Goal: Task Accomplishment & Management: Manage account settings

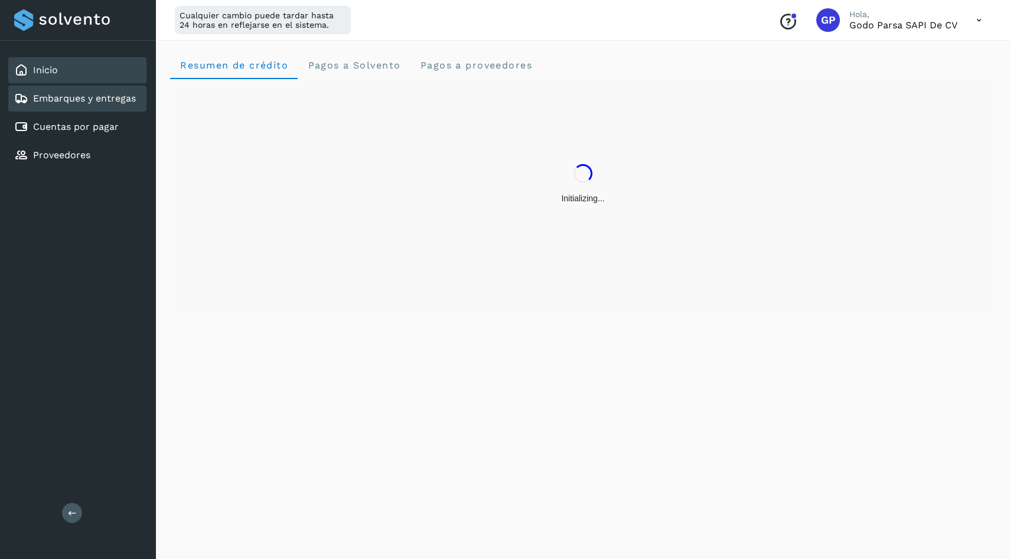
click at [105, 107] on div "Embarques y entregas" at bounding box center [77, 99] width 138 height 26
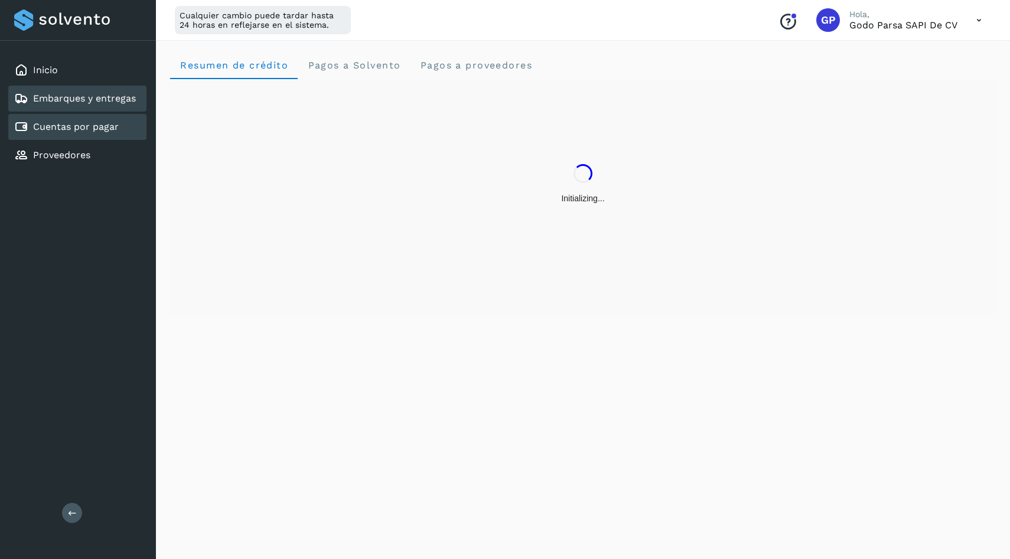
click at [102, 123] on link "Cuentas por pagar" at bounding box center [76, 126] width 86 height 11
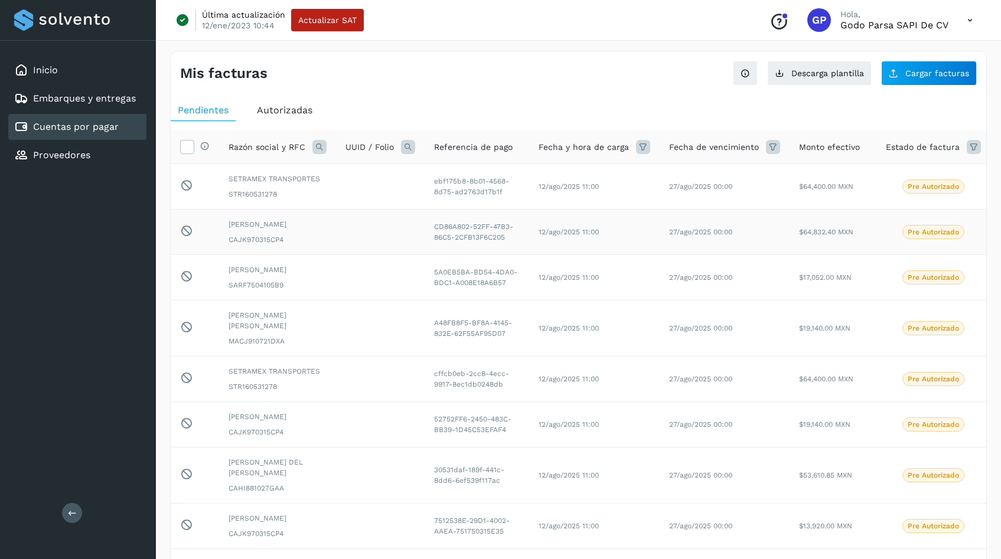
scroll to position [211, 0]
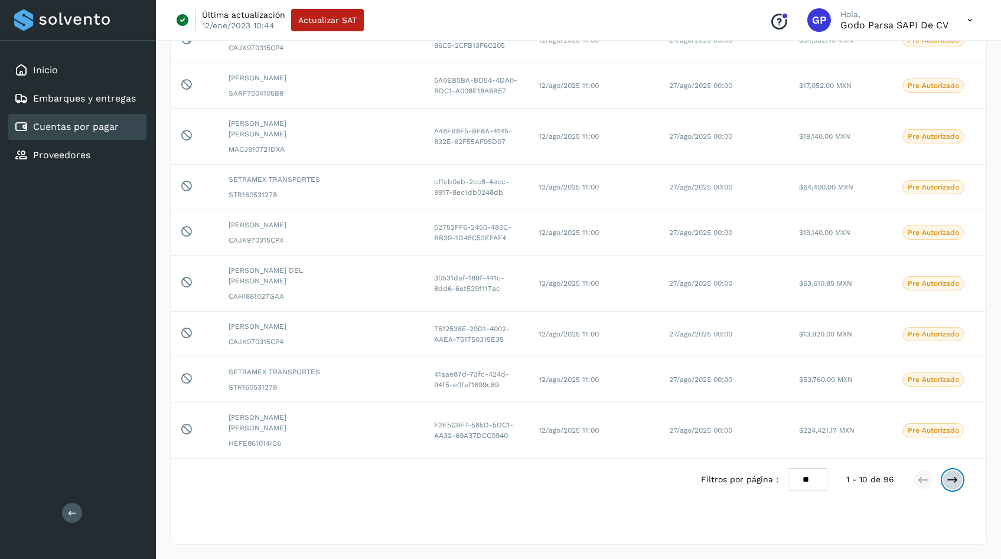
click at [958, 487] on button at bounding box center [952, 480] width 20 height 20
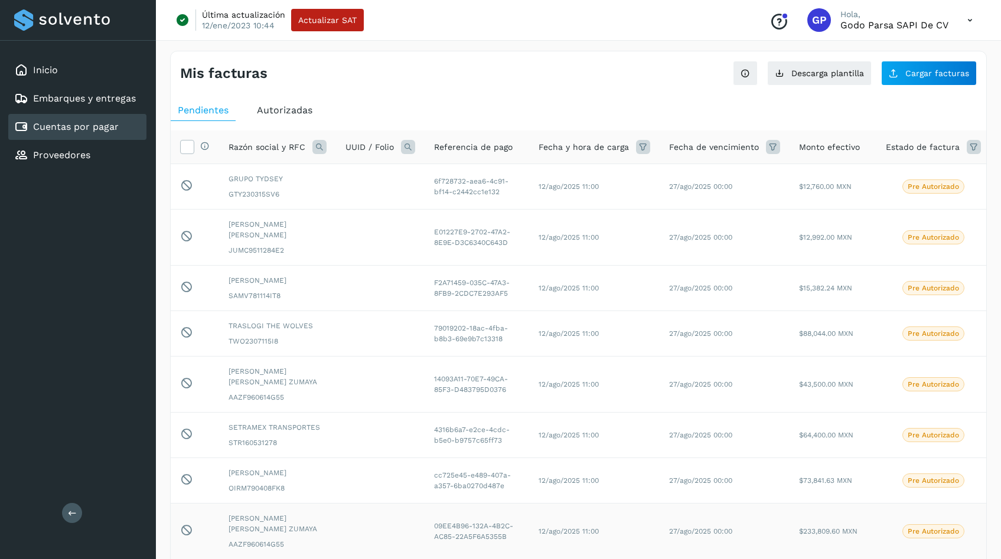
scroll to position [222, 0]
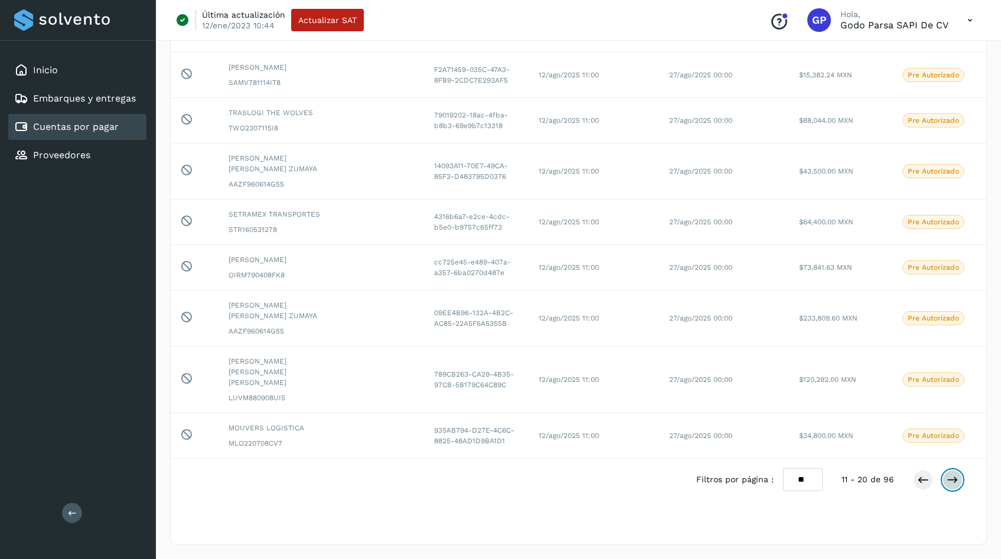
click at [954, 483] on icon at bounding box center [952, 480] width 12 height 12
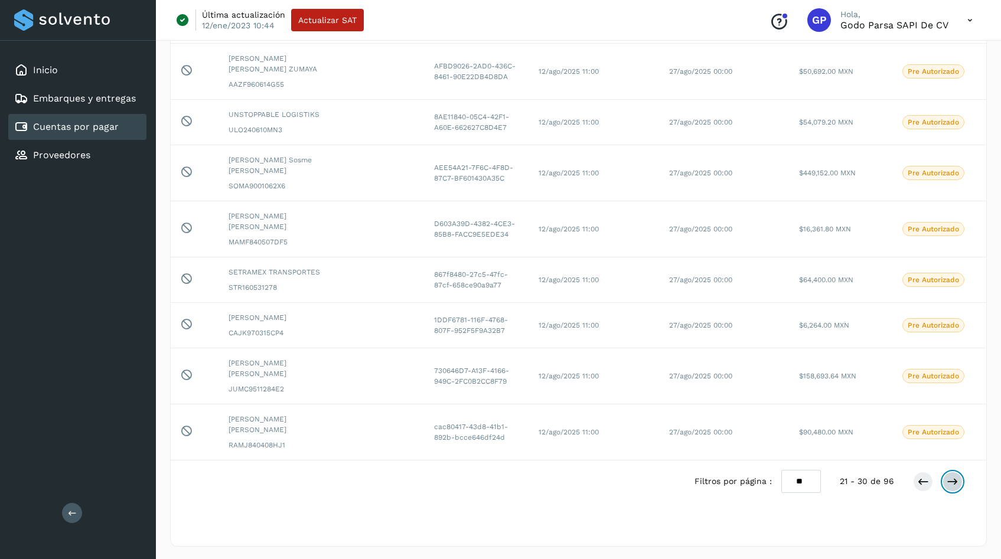
click at [961, 480] on button at bounding box center [952, 482] width 20 height 20
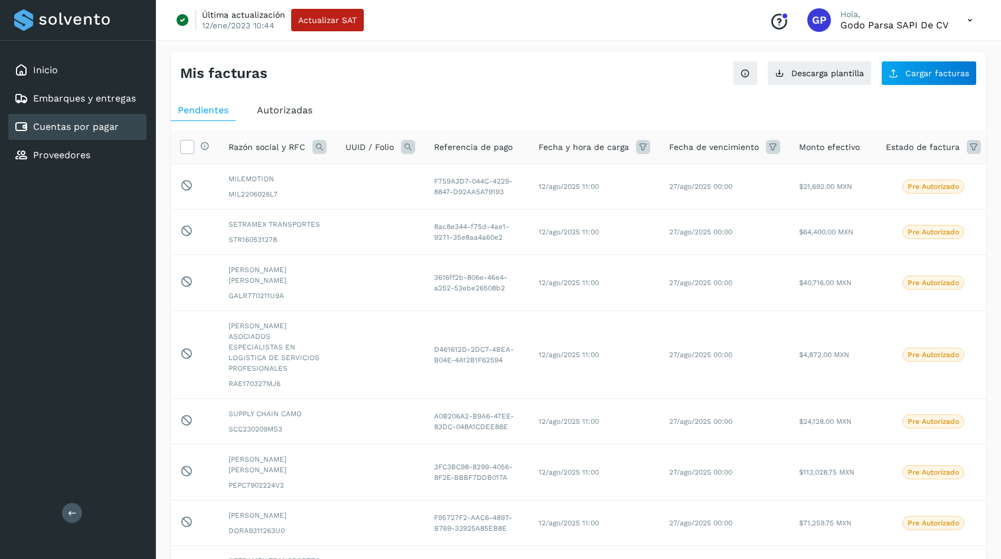
scroll to position [233, 0]
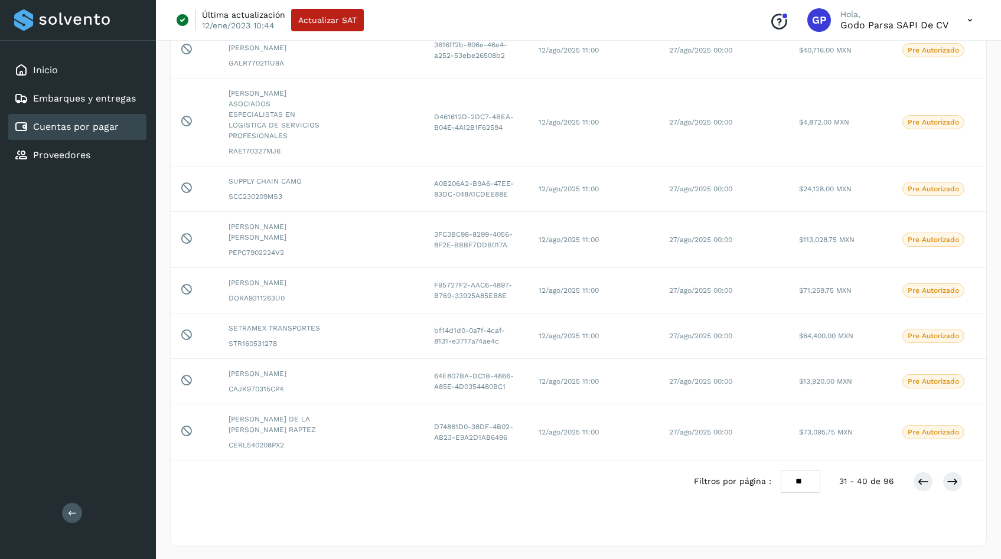
click at [955, 465] on div "Filtros por página : ** ** ** 31 - 40 de 96" at bounding box center [578, 482] width 815 height 42
click at [952, 476] on icon at bounding box center [952, 482] width 12 height 12
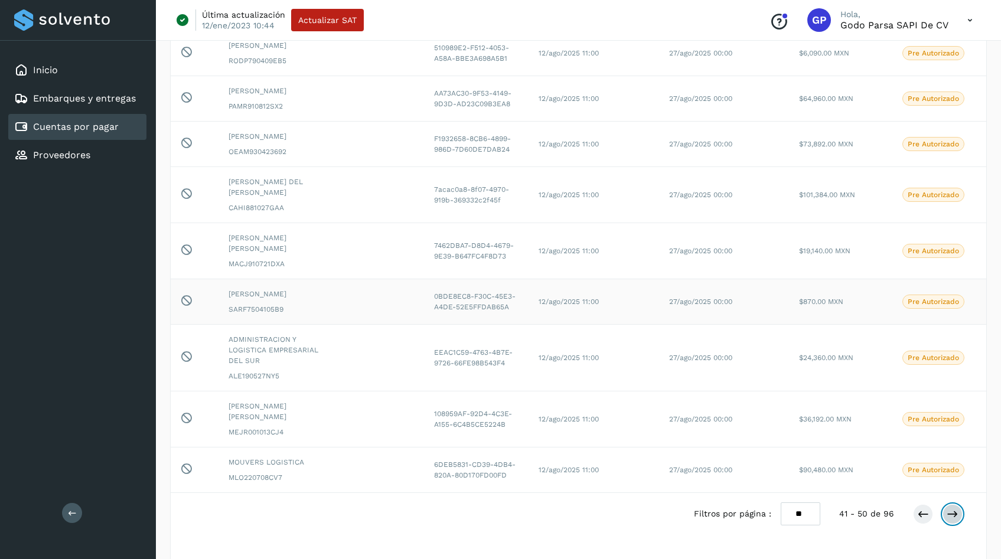
scroll to position [243, 0]
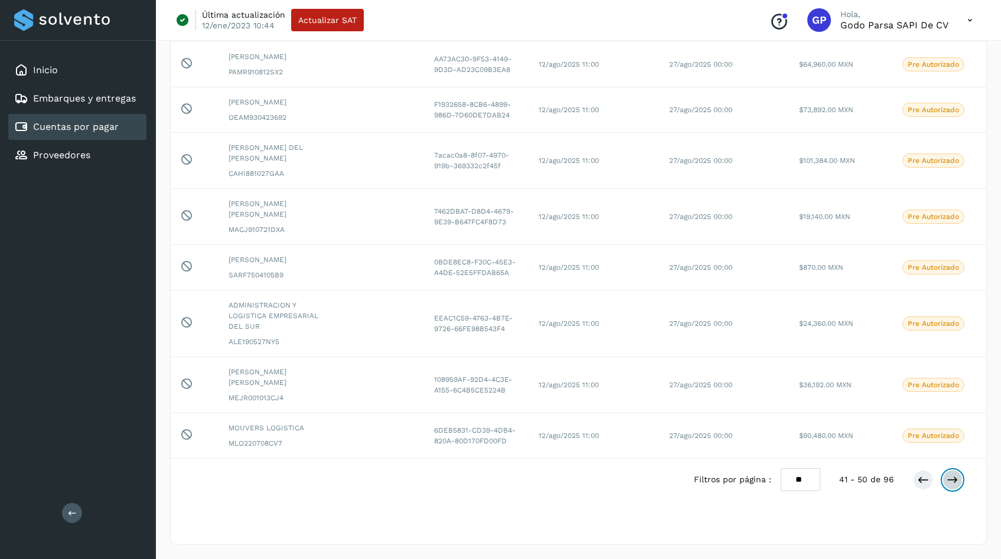
click at [956, 474] on icon at bounding box center [952, 480] width 12 height 12
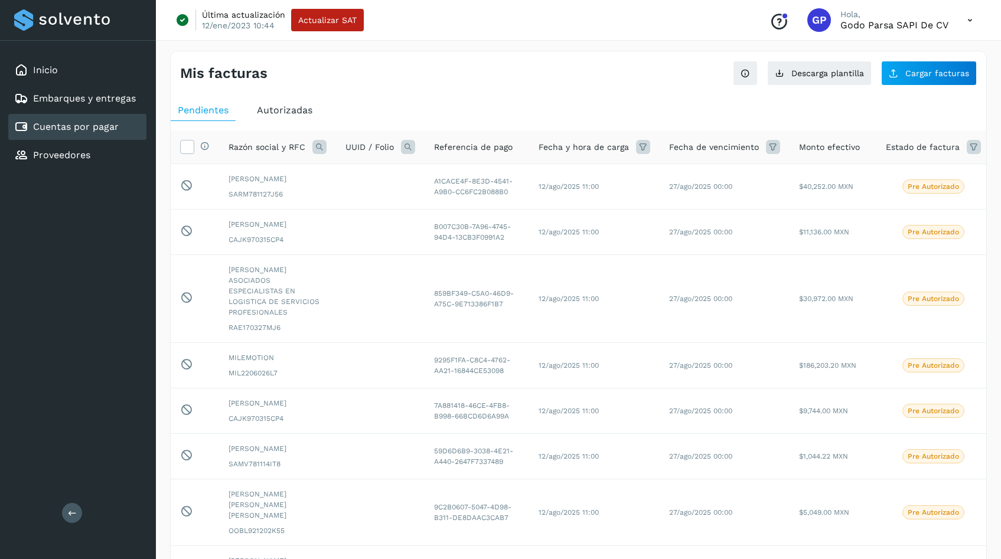
scroll to position [233, 0]
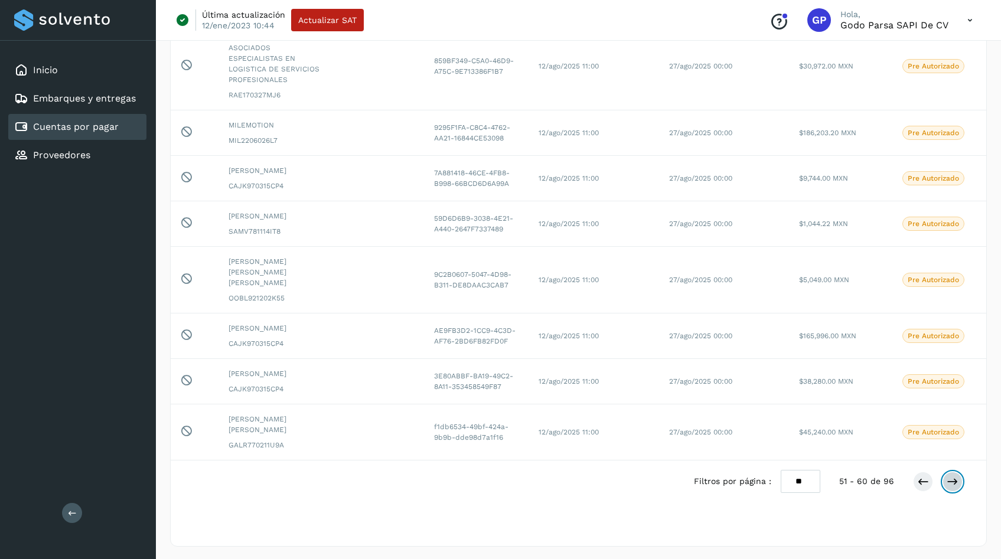
click at [951, 484] on icon at bounding box center [952, 482] width 12 height 12
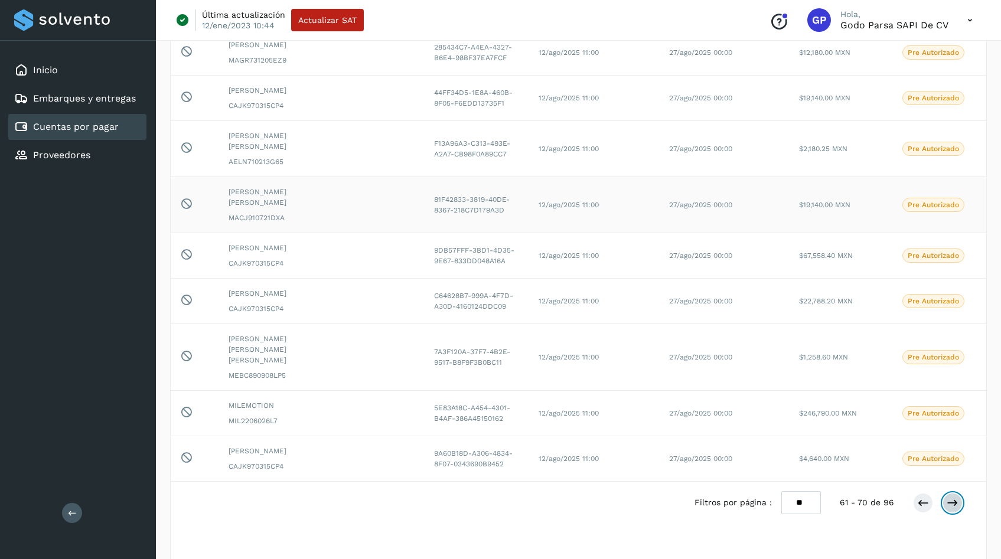
scroll to position [211, 0]
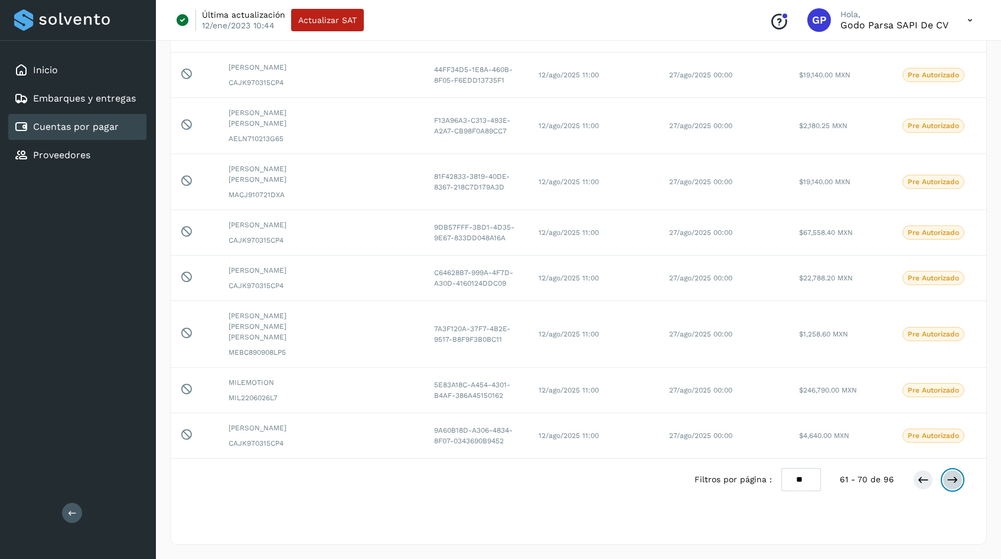
click at [950, 472] on button at bounding box center [952, 480] width 20 height 20
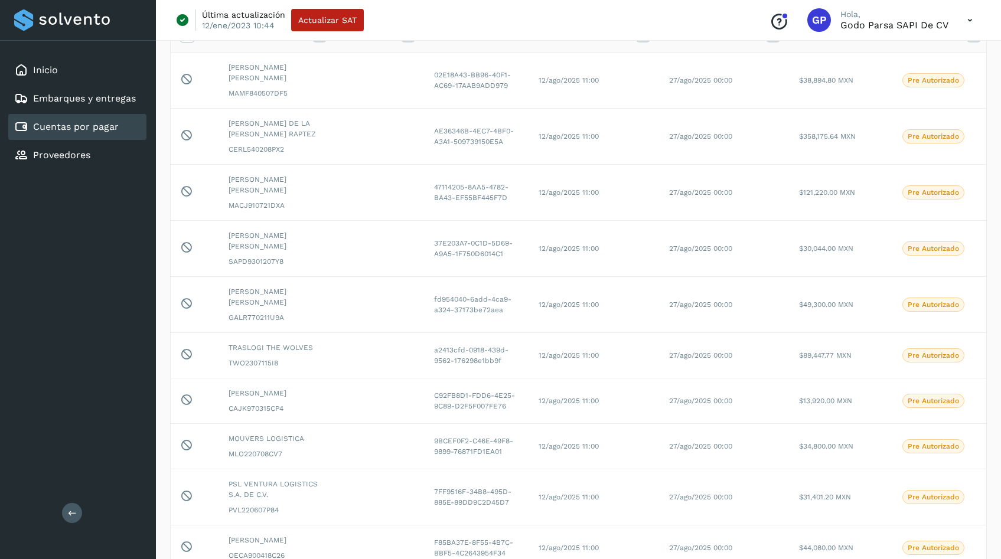
scroll to position [222, 0]
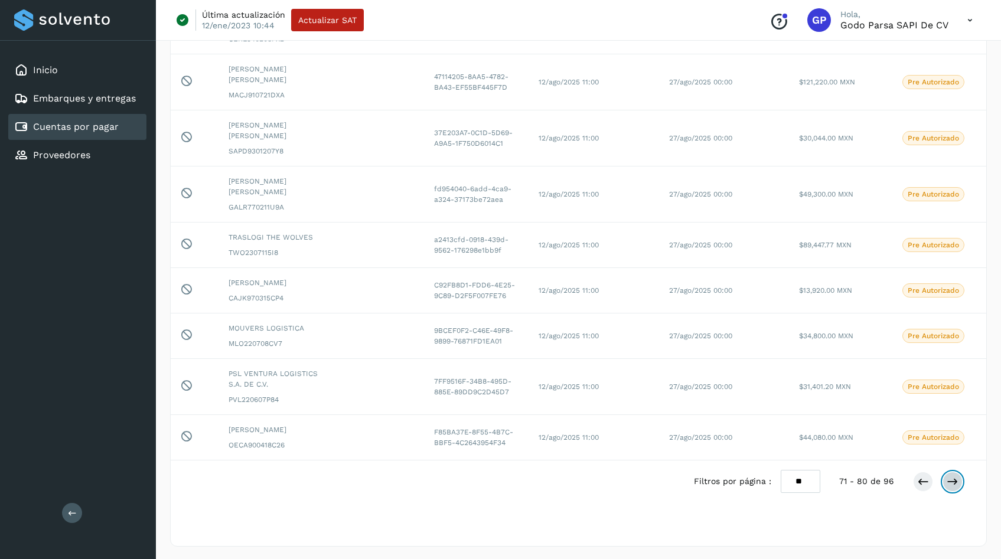
click at [956, 476] on icon at bounding box center [952, 482] width 12 height 12
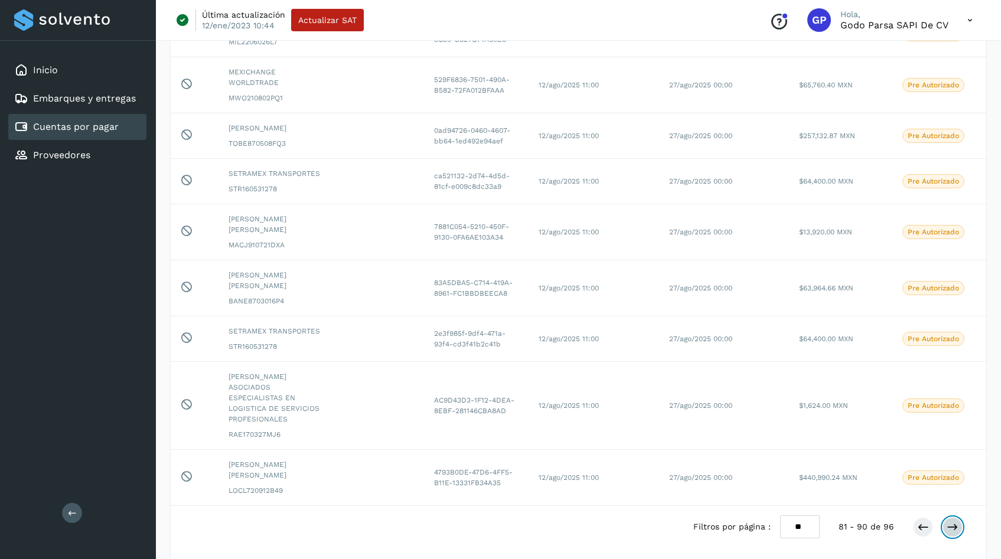
scroll to position [243, 0]
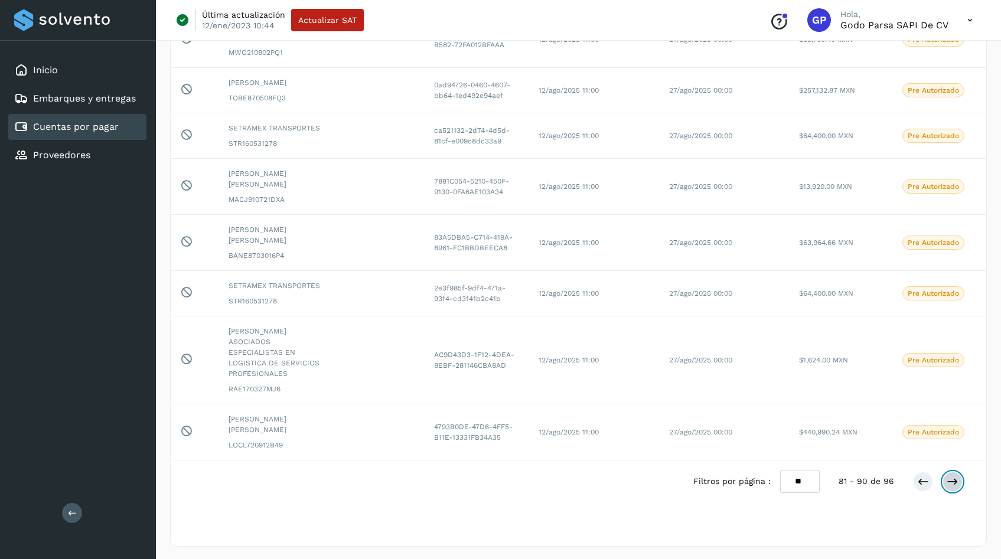
click at [951, 476] on icon at bounding box center [952, 482] width 12 height 12
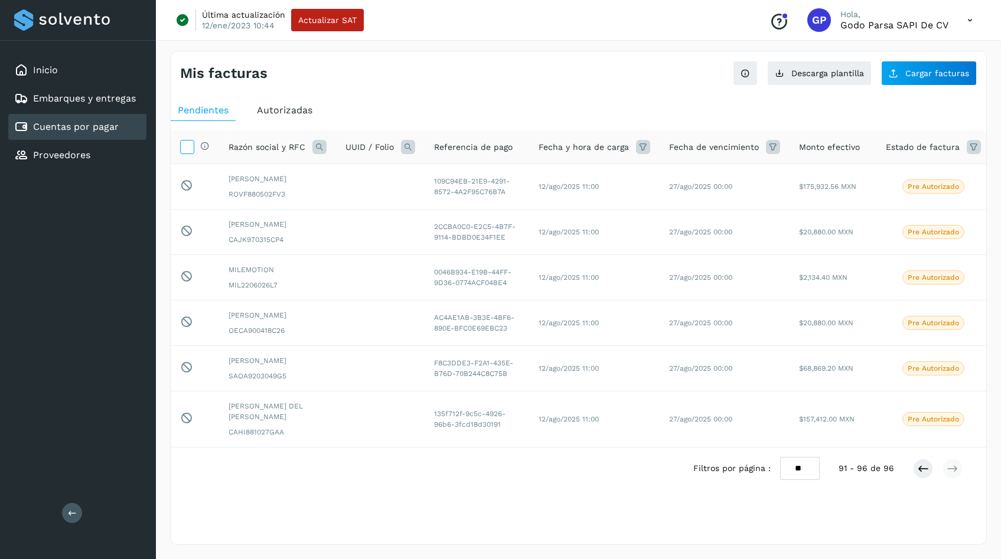
scroll to position [0, 0]
click at [921, 475] on icon at bounding box center [923, 469] width 12 height 12
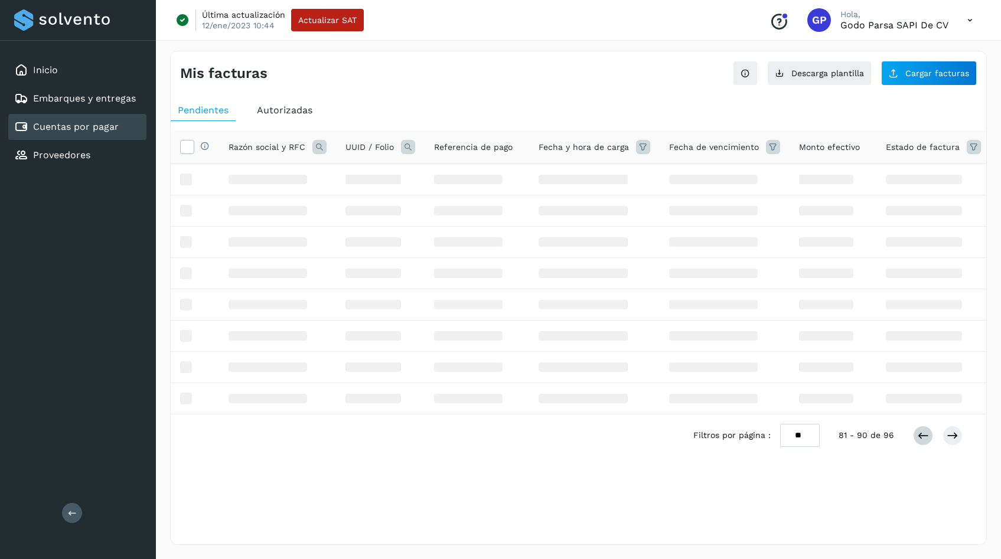
click at [921, 495] on div "Selecciona una fecha" at bounding box center [578, 485] width 815 height 19
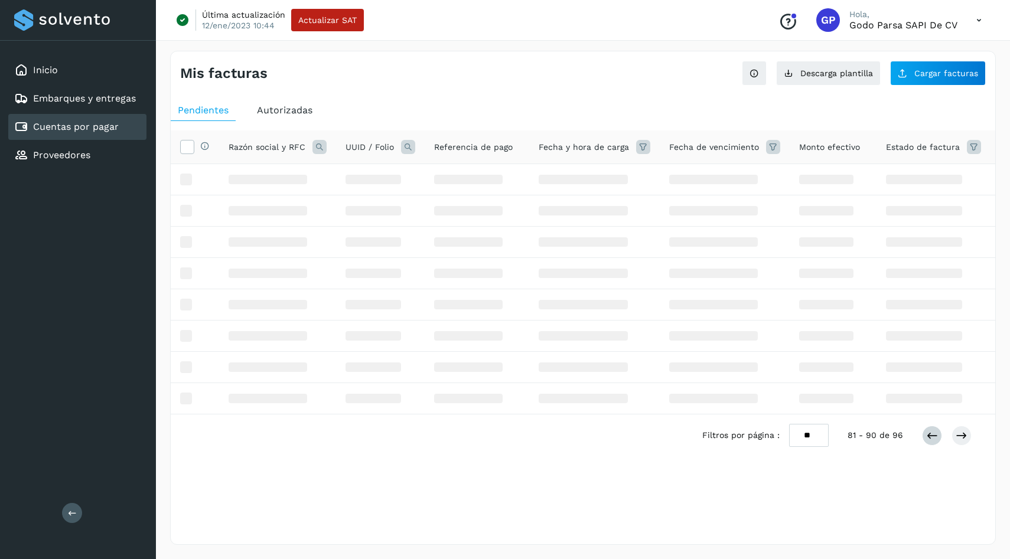
click at [921, 495] on div "Selecciona una fecha" at bounding box center [583, 485] width 824 height 19
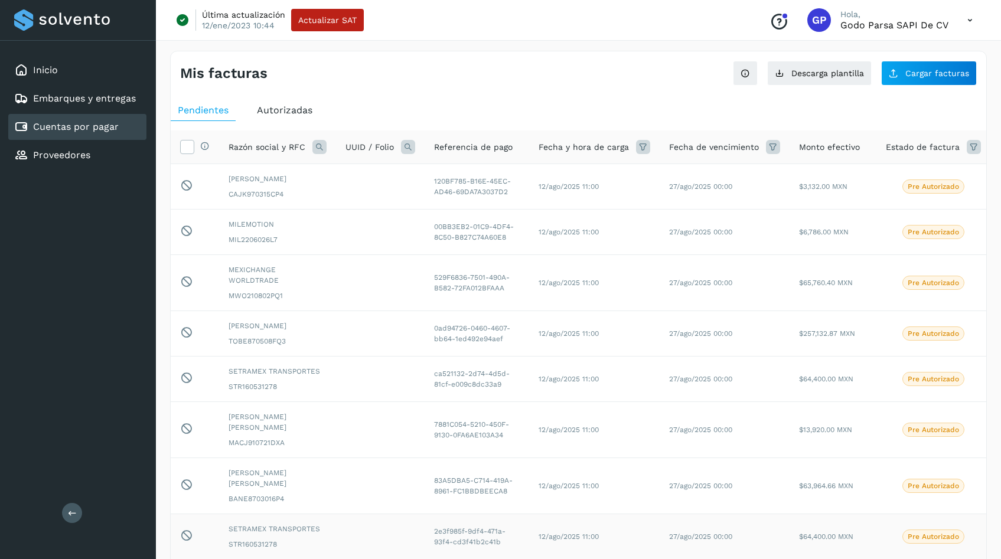
scroll to position [243, 0]
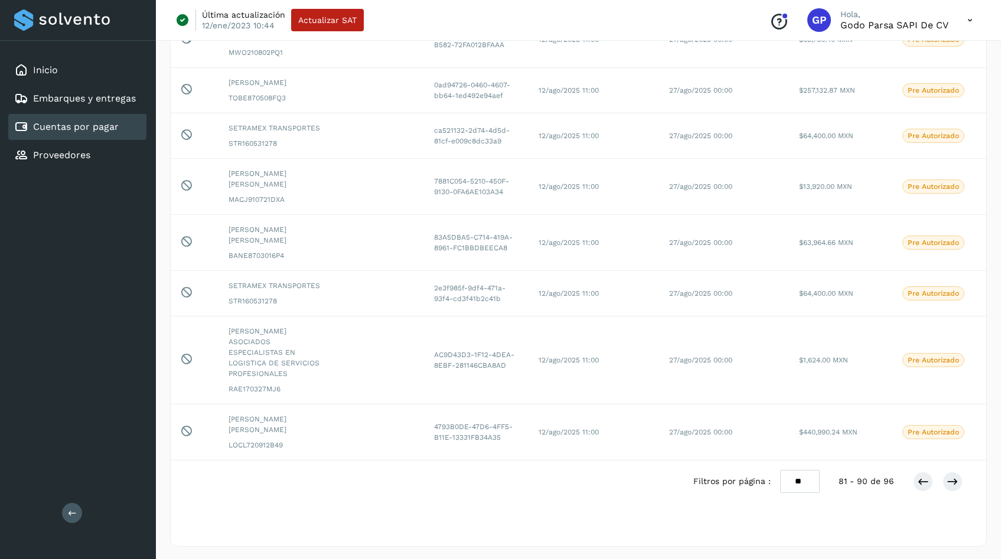
click at [923, 507] on div "Selecciona una fecha" at bounding box center [578, 511] width 815 height 19
click at [923, 487] on button at bounding box center [923, 482] width 20 height 20
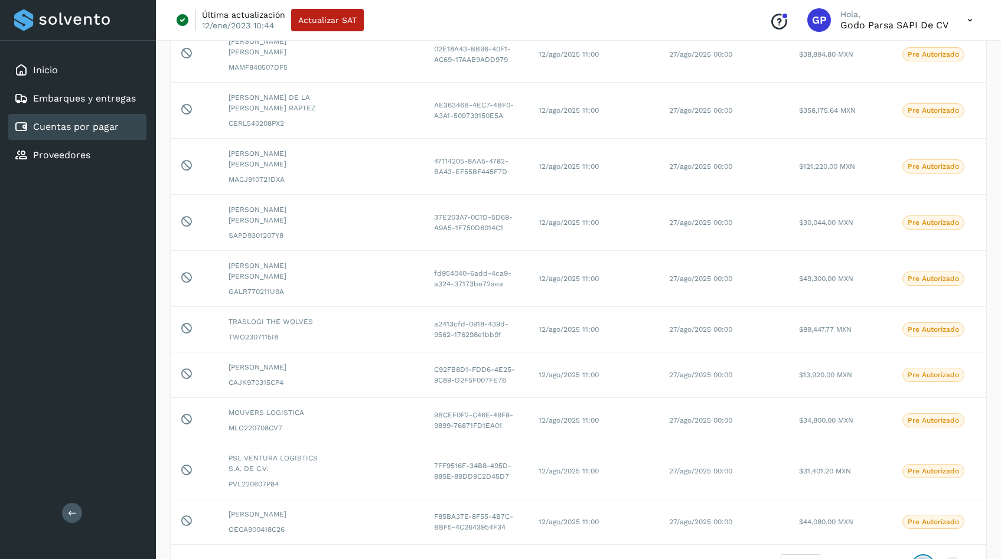
scroll to position [222, 0]
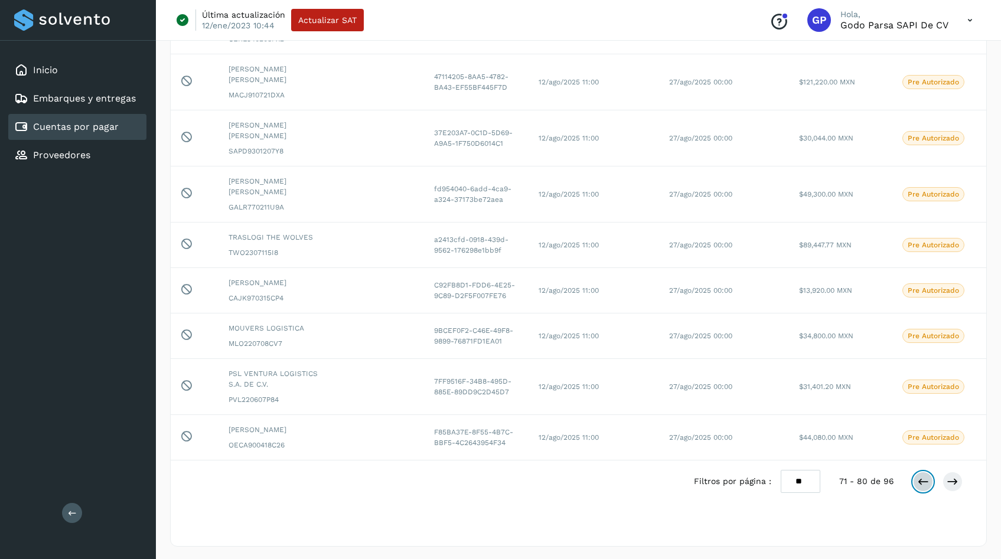
click at [923, 476] on icon at bounding box center [923, 482] width 12 height 12
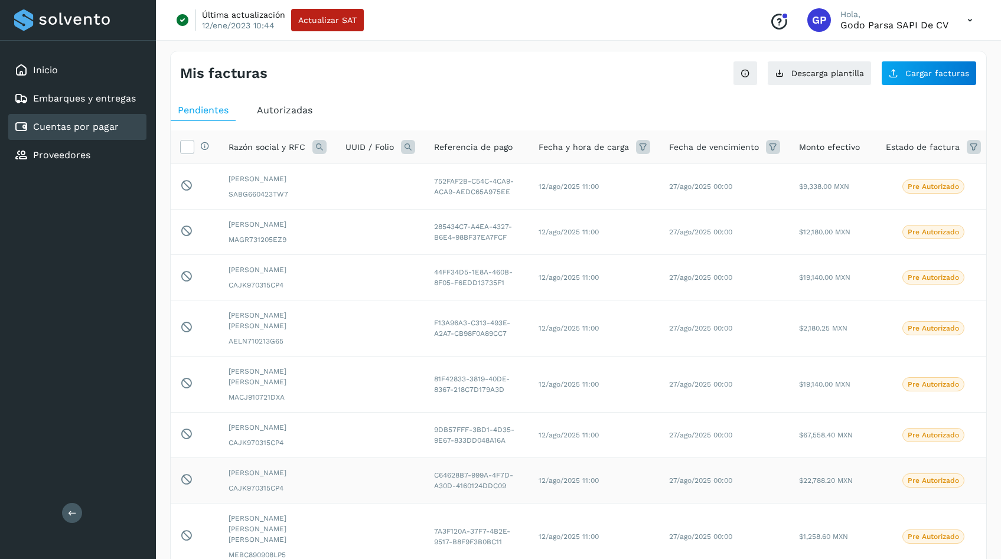
scroll to position [211, 0]
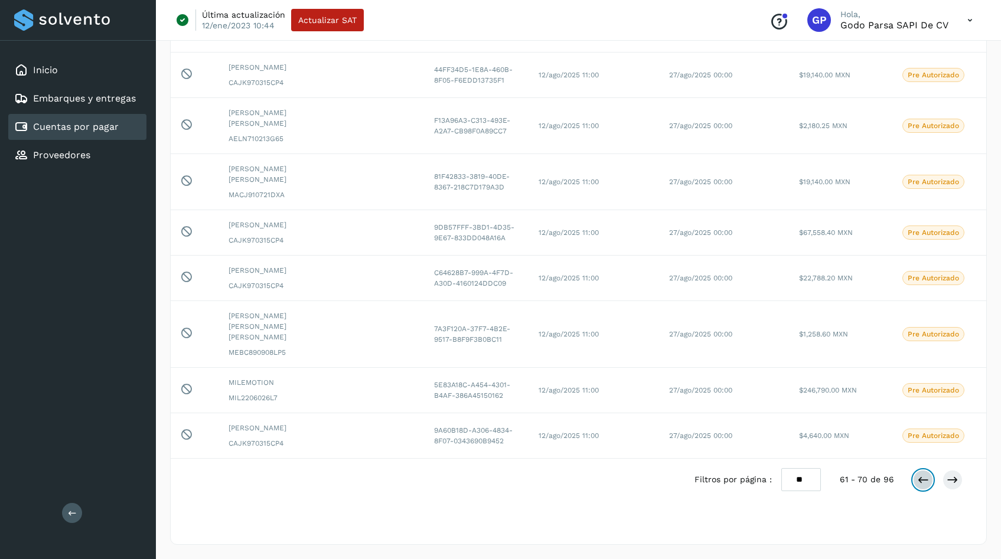
click at [922, 476] on icon at bounding box center [923, 480] width 12 height 12
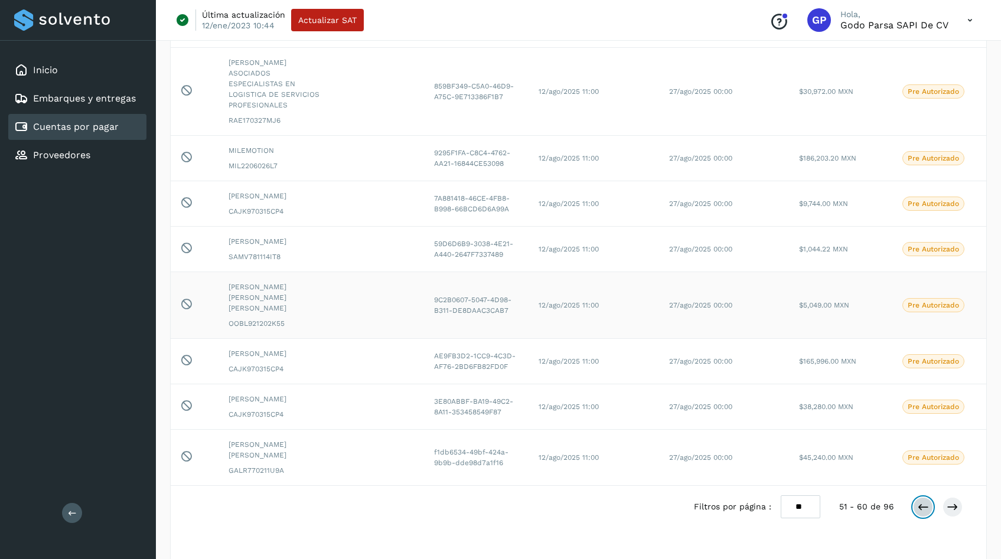
scroll to position [233, 0]
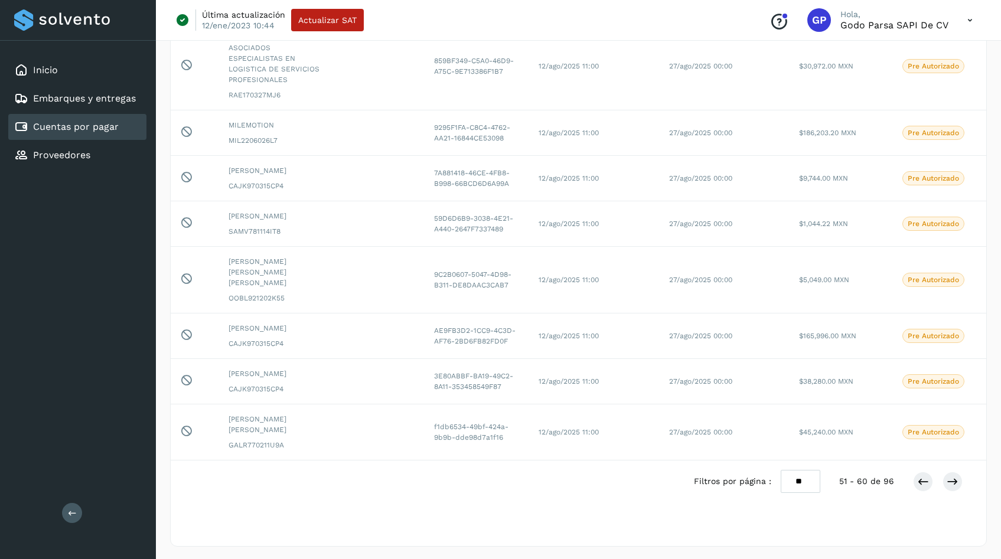
click at [916, 488] on div at bounding box center [938, 482] width 50 height 20
